Goal: Information Seeking & Learning: Learn about a topic

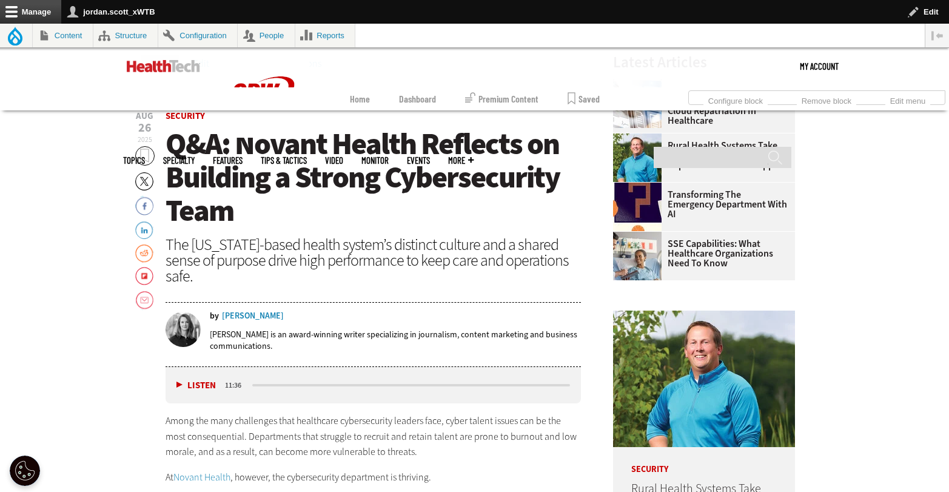
scroll to position [464, 0]
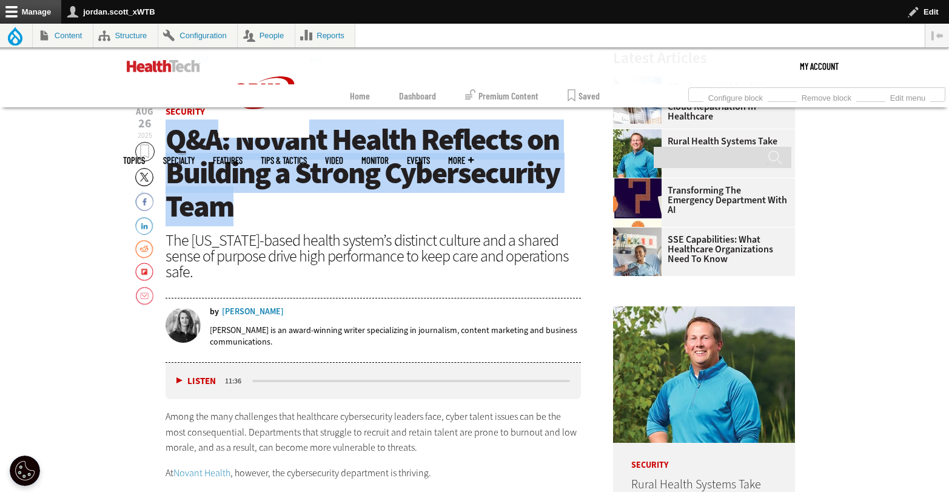
drag, startPoint x: 335, startPoint y: 207, endPoint x: 174, endPoint y: 150, distance: 170.4
click at [174, 150] on h1 "Q&A: Novant Health Reflects on Building a Strong Cybersecurity Team" at bounding box center [374, 173] width 416 height 100
copy span "Q&A: Novant Health Reflects on Building a Strong Cybersecurity Team"
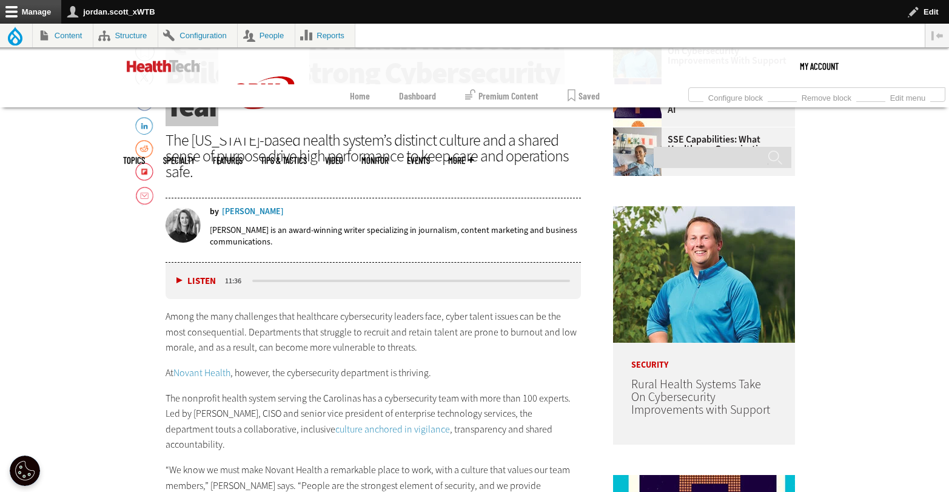
scroll to position [706, 0]
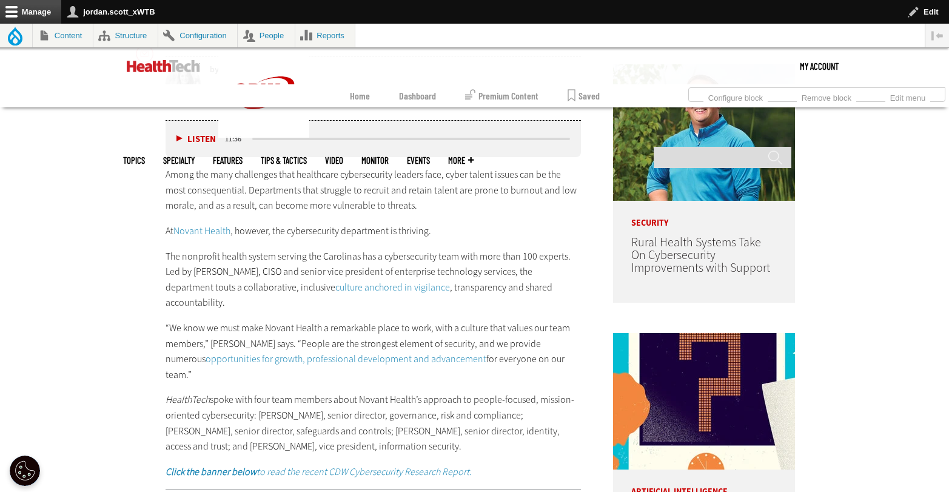
click at [212, 229] on link "Novant Health" at bounding box center [202, 230] width 57 height 13
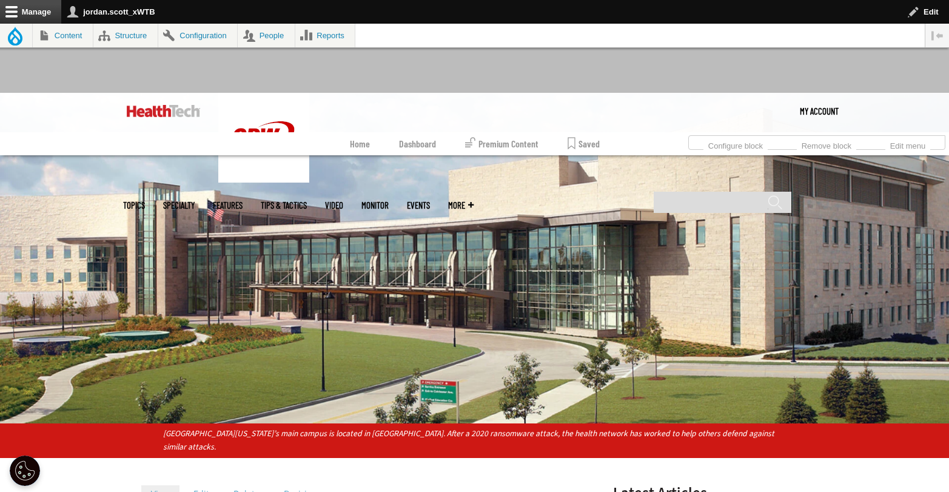
scroll to position [423, 0]
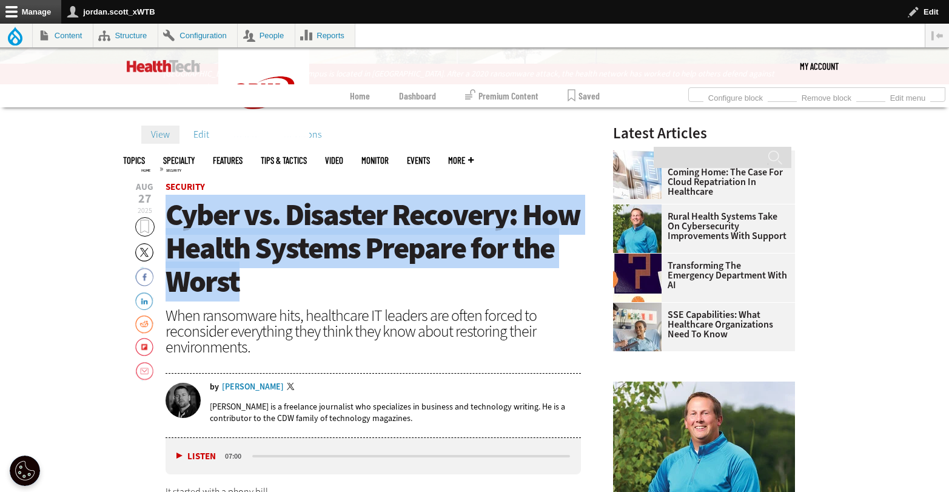
drag, startPoint x: 269, startPoint y: 279, endPoint x: 171, endPoint y: 226, distance: 111.6
click at [171, 226] on h1 "Cyber vs. Disaster Recovery: How Health Systems Prepare for the Worst" at bounding box center [374, 248] width 416 height 100
copy span "Cyber vs. Disaster Recovery: How Health Systems Prepare for the Worst"
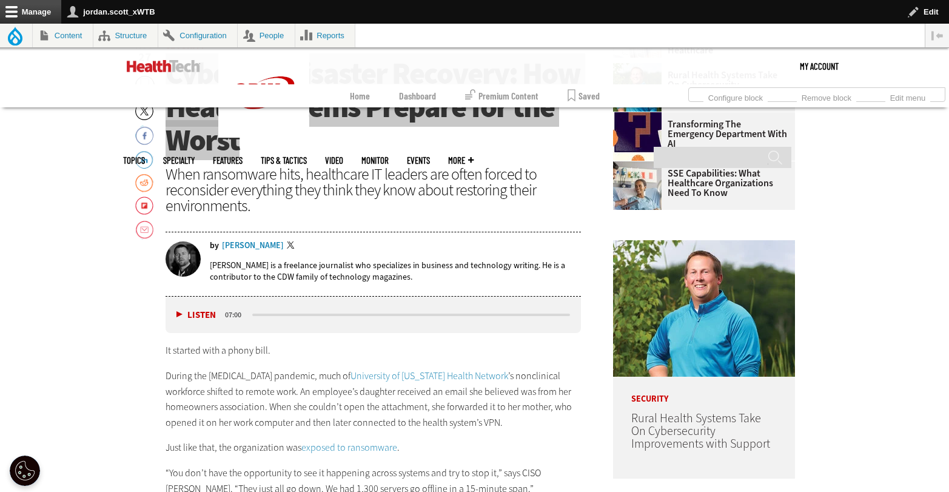
scroll to position [566, 0]
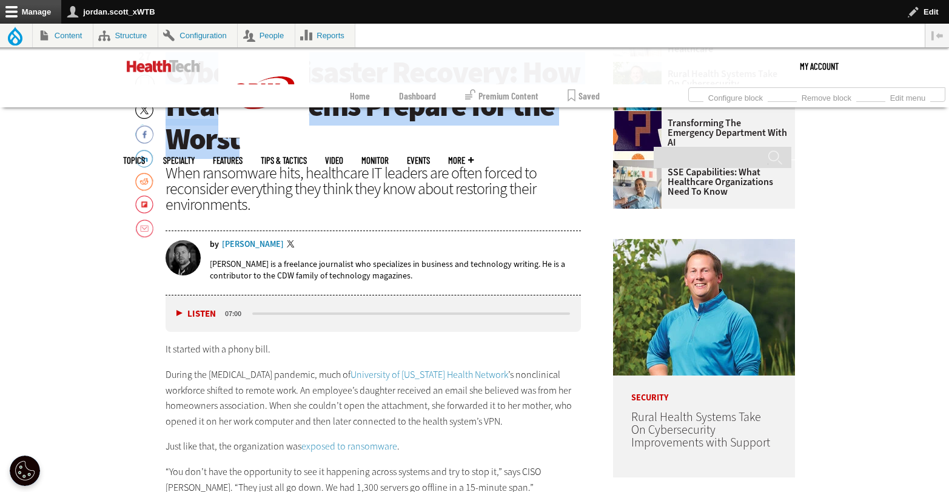
click at [435, 375] on link "University of Vermont Health Network" at bounding box center [430, 374] width 158 height 13
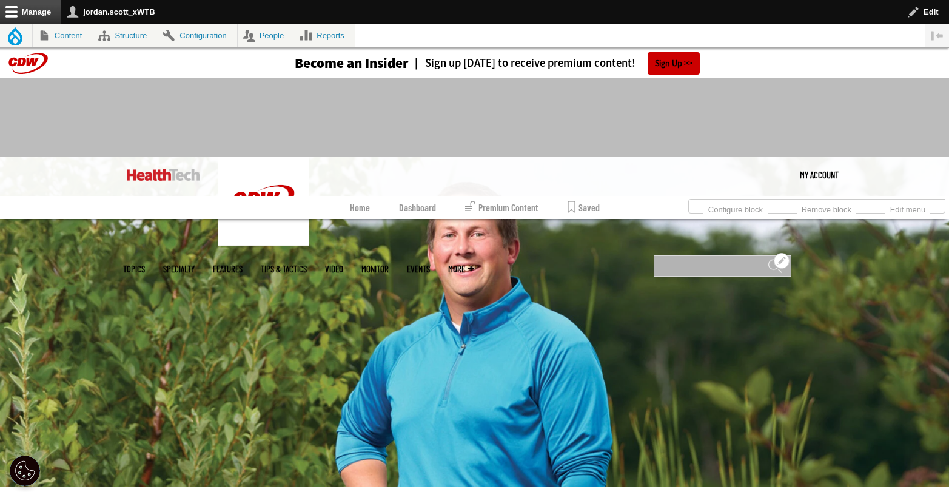
click at [690, 255] on input "Search" at bounding box center [723, 265] width 138 height 21
type input "********"
click at [768, 258] on input "******" at bounding box center [775, 270] width 15 height 24
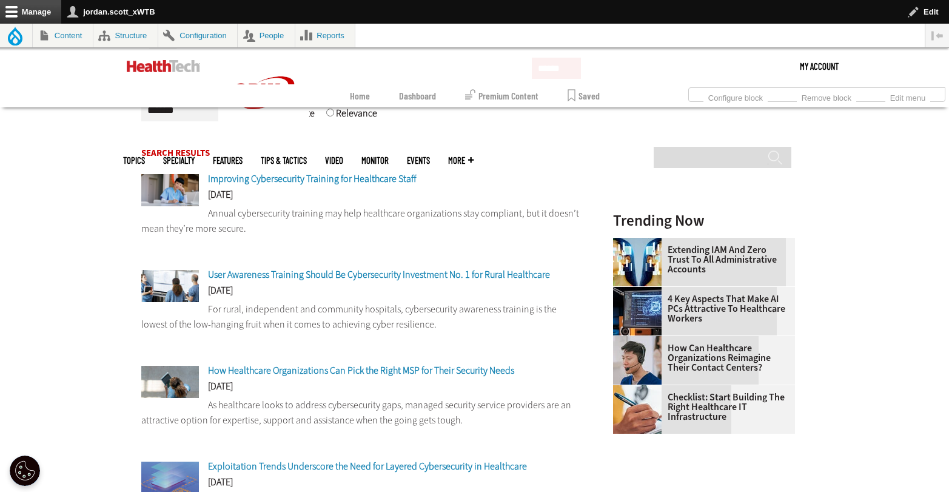
scroll to position [241, 0]
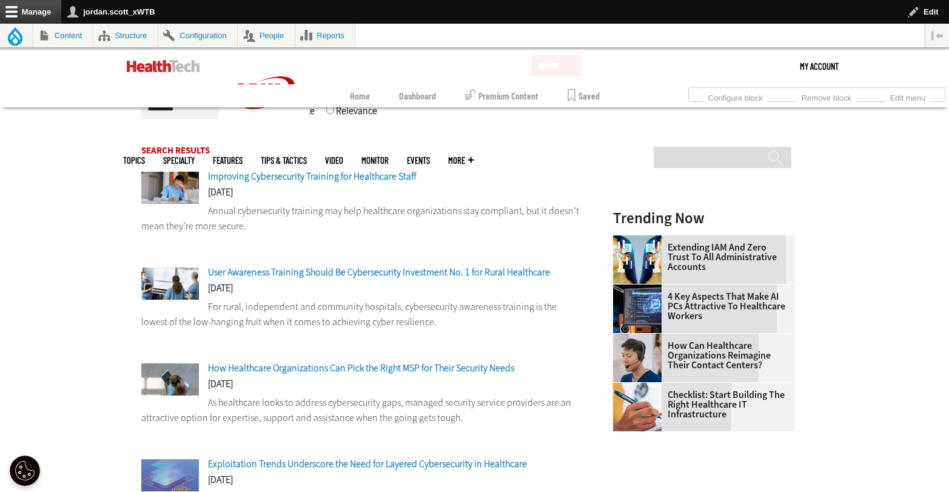
click at [377, 178] on span "Improving Cybersecurity Training for Healthcare Staff" at bounding box center [312, 176] width 208 height 13
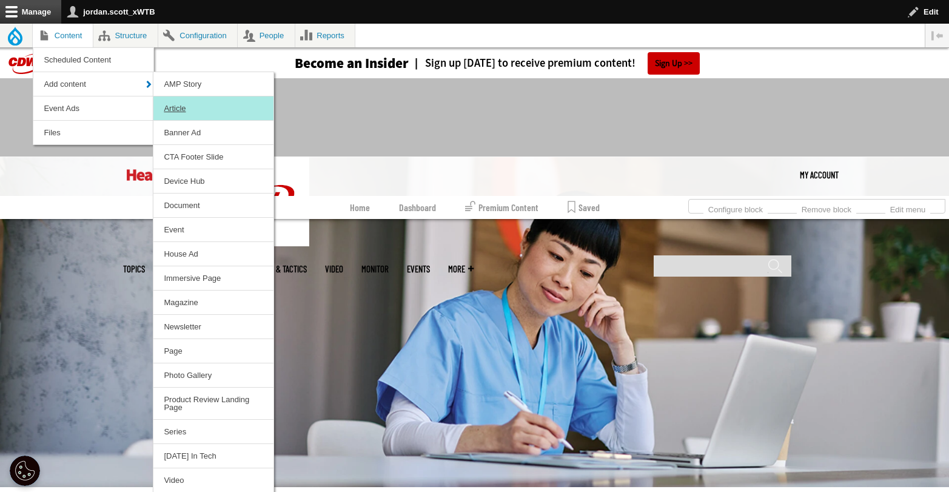
click at [173, 101] on link "Article" at bounding box center [213, 108] width 120 height 24
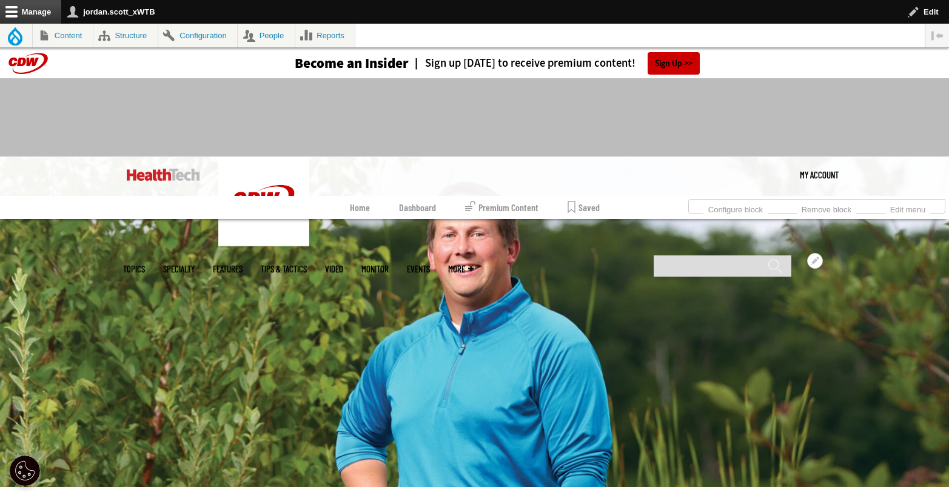
click at [430, 265] on link "Events" at bounding box center [418, 269] width 23 height 9
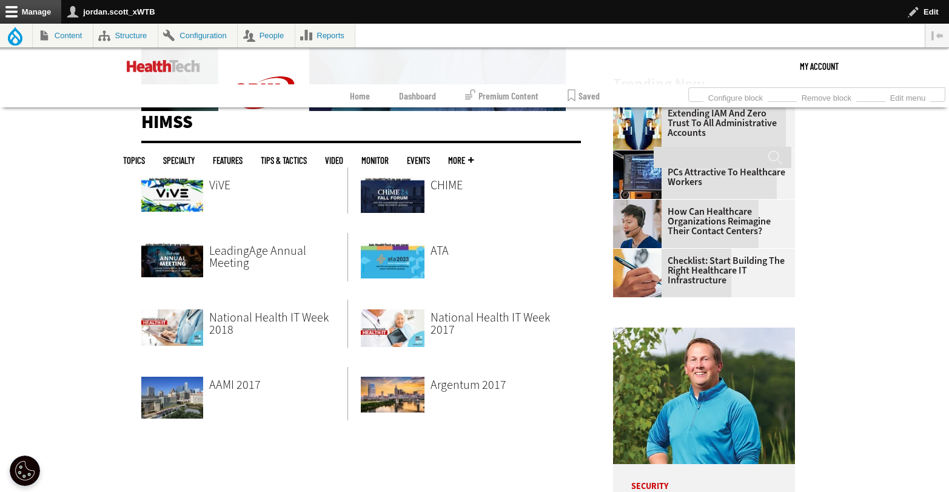
scroll to position [260, 0]
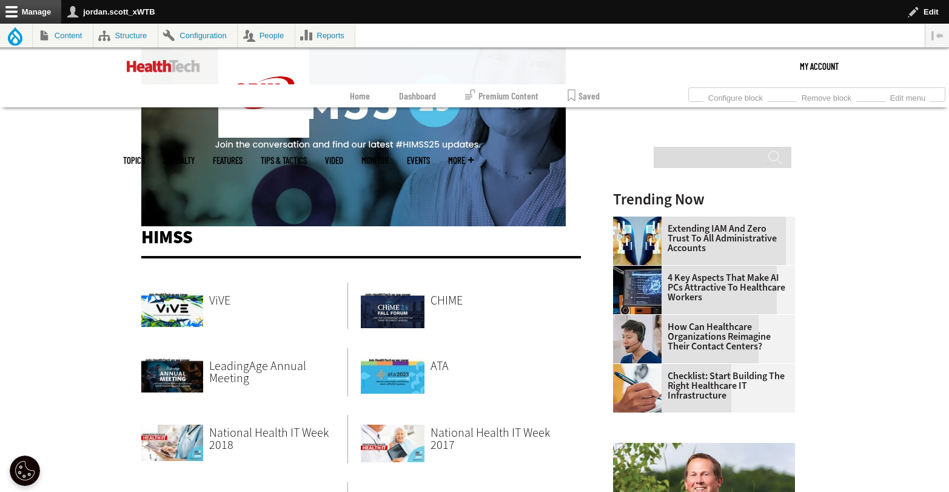
click at [423, 302] on img at bounding box center [392, 306] width 63 height 46
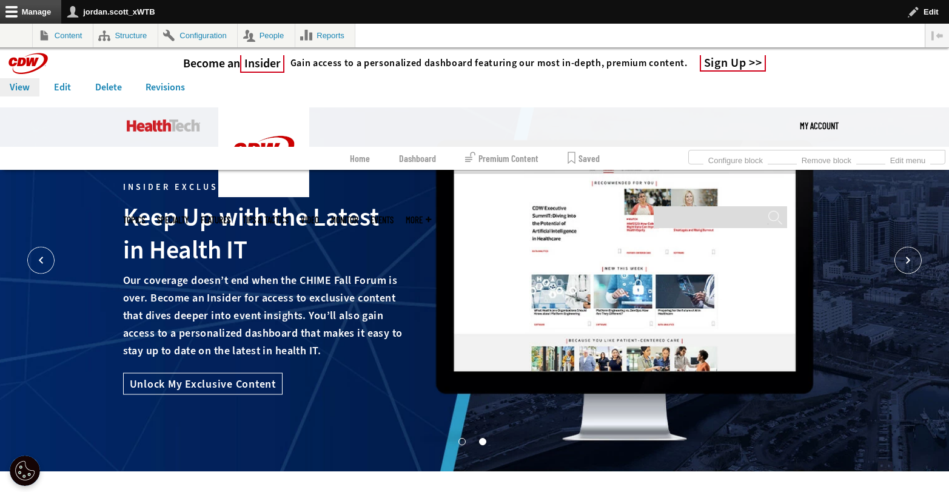
scroll to position [2, 0]
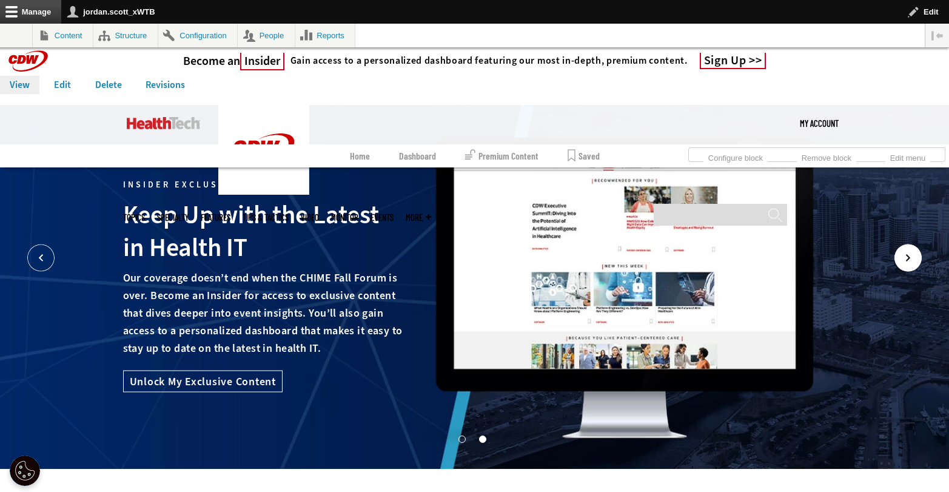
click at [909, 253] on icon "Next" at bounding box center [908, 258] width 27 height 27
